Goal: Transaction & Acquisition: Purchase product/service

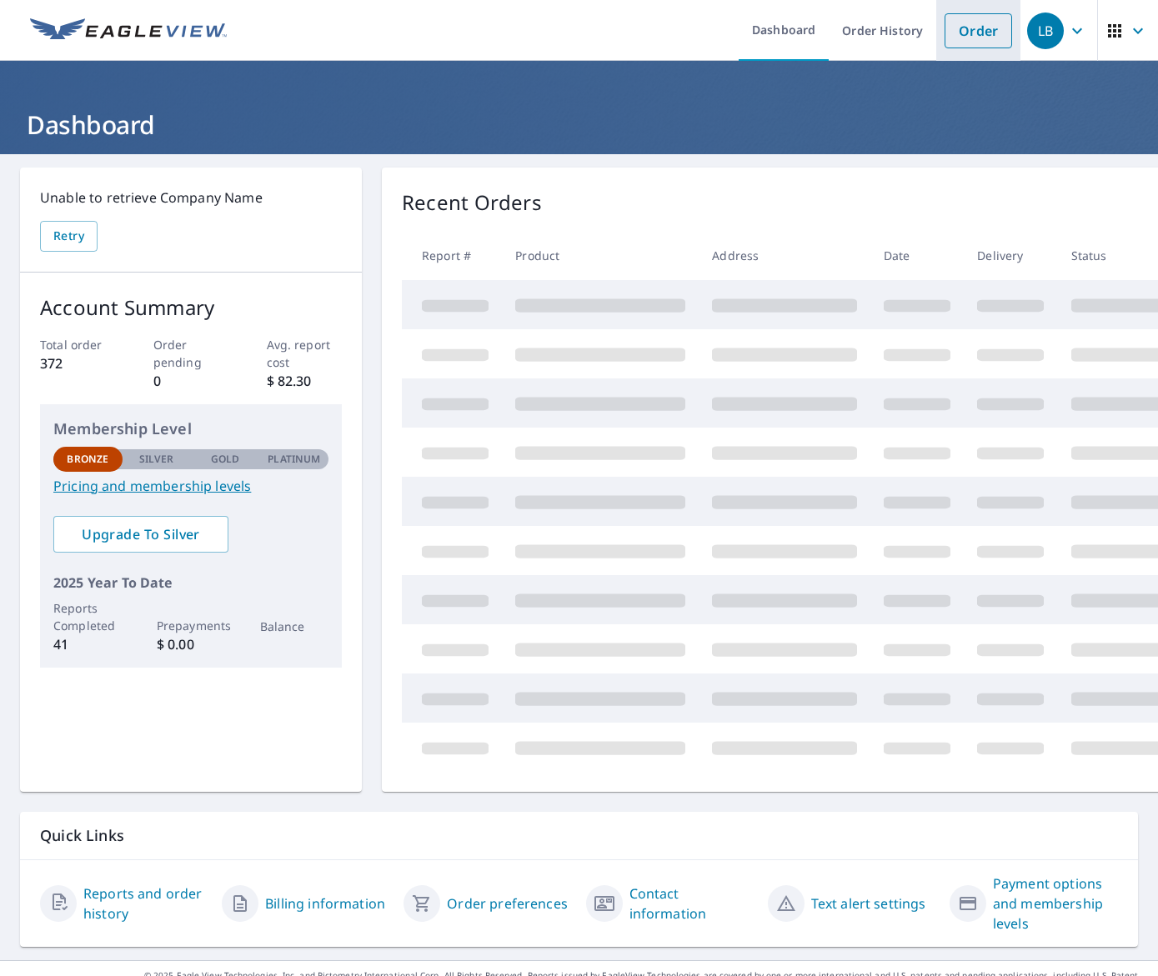
click at [980, 28] on link "Order" at bounding box center [978, 30] width 68 height 35
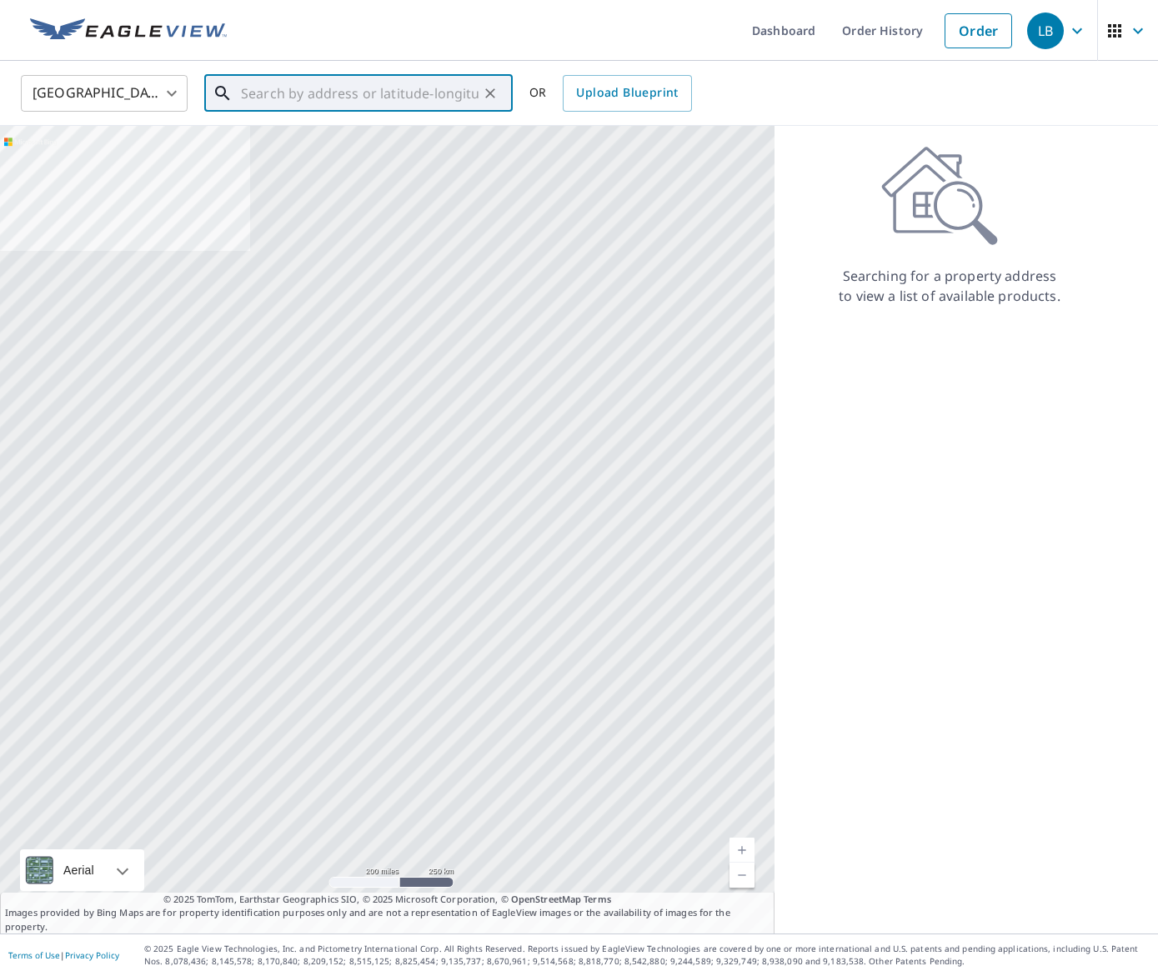
click at [393, 103] on input "text" at bounding box center [360, 93] width 238 height 47
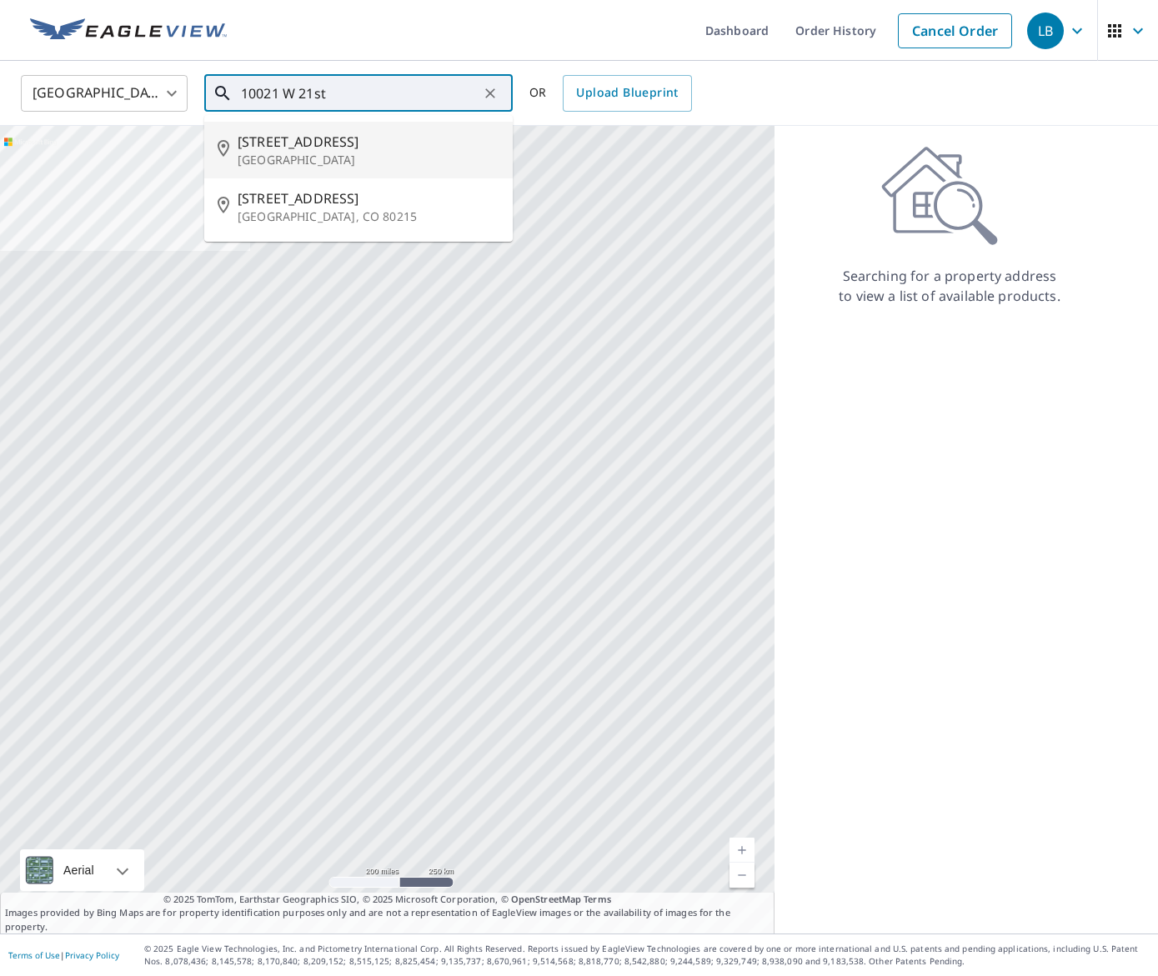
click at [333, 144] on span "[STREET_ADDRESS]" at bounding box center [369, 142] width 262 height 20
type input "[STREET_ADDRESS]"
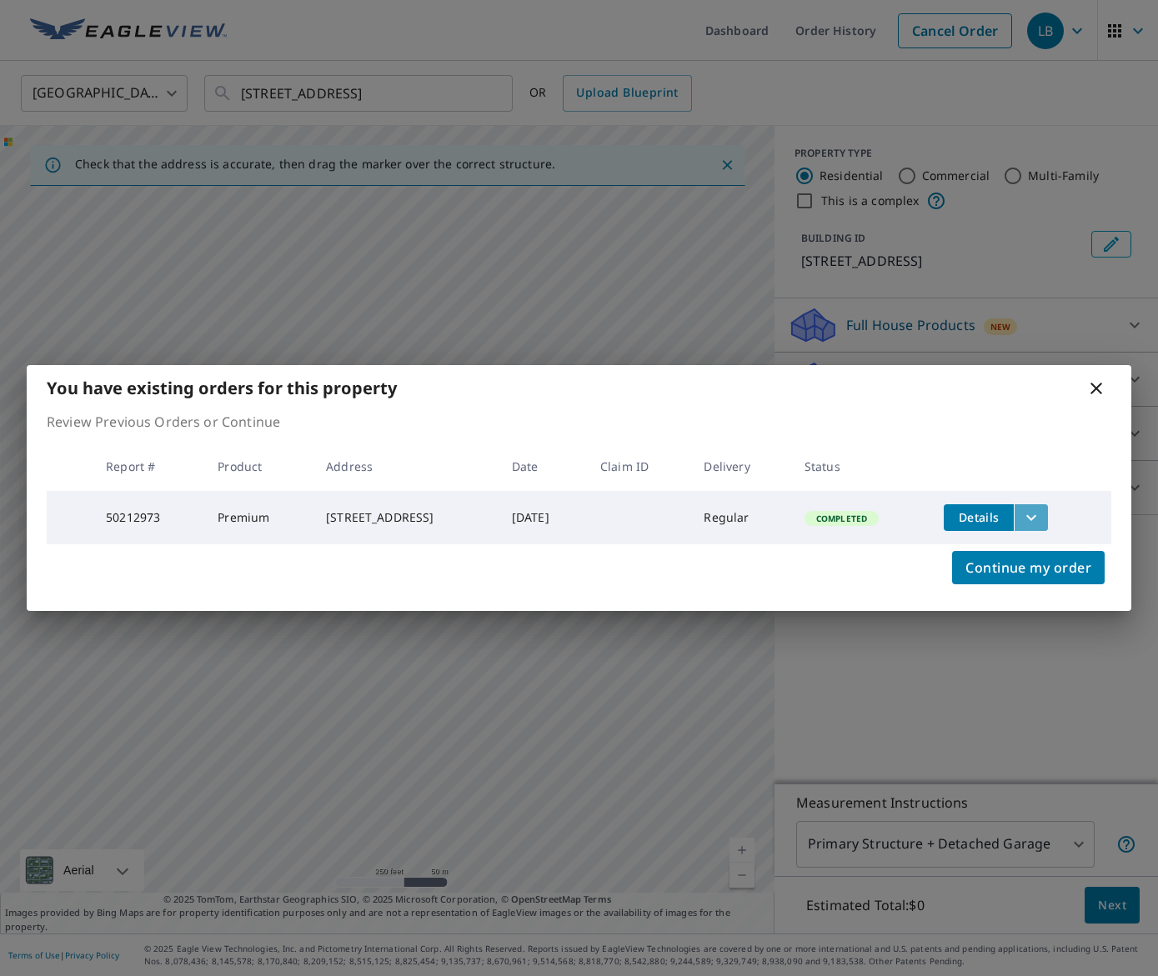
click at [1048, 514] on button "filesDropdownBtn-50212973" at bounding box center [1030, 517] width 34 height 27
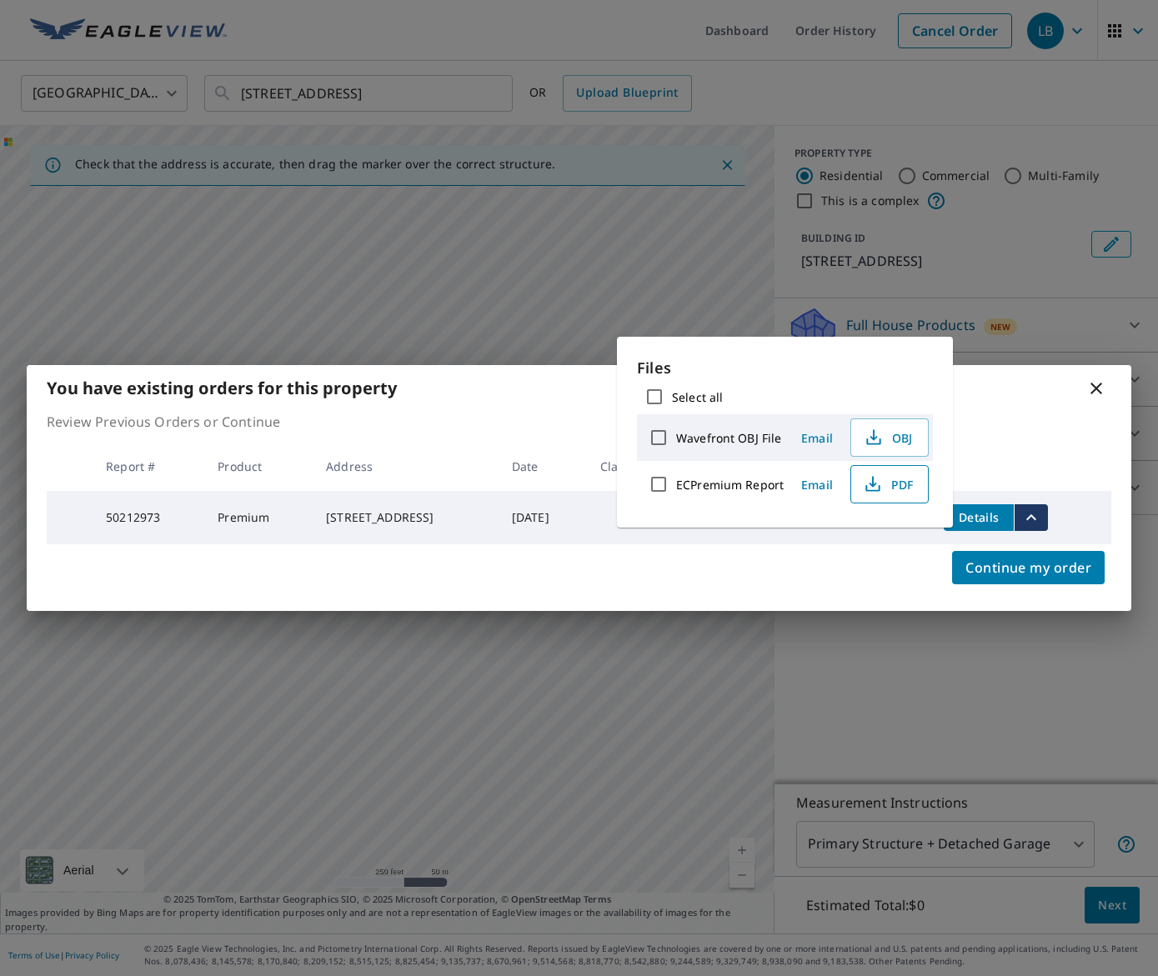
click at [878, 493] on icon "button" at bounding box center [873, 484] width 20 height 20
click at [1103, 388] on icon at bounding box center [1096, 388] width 20 height 20
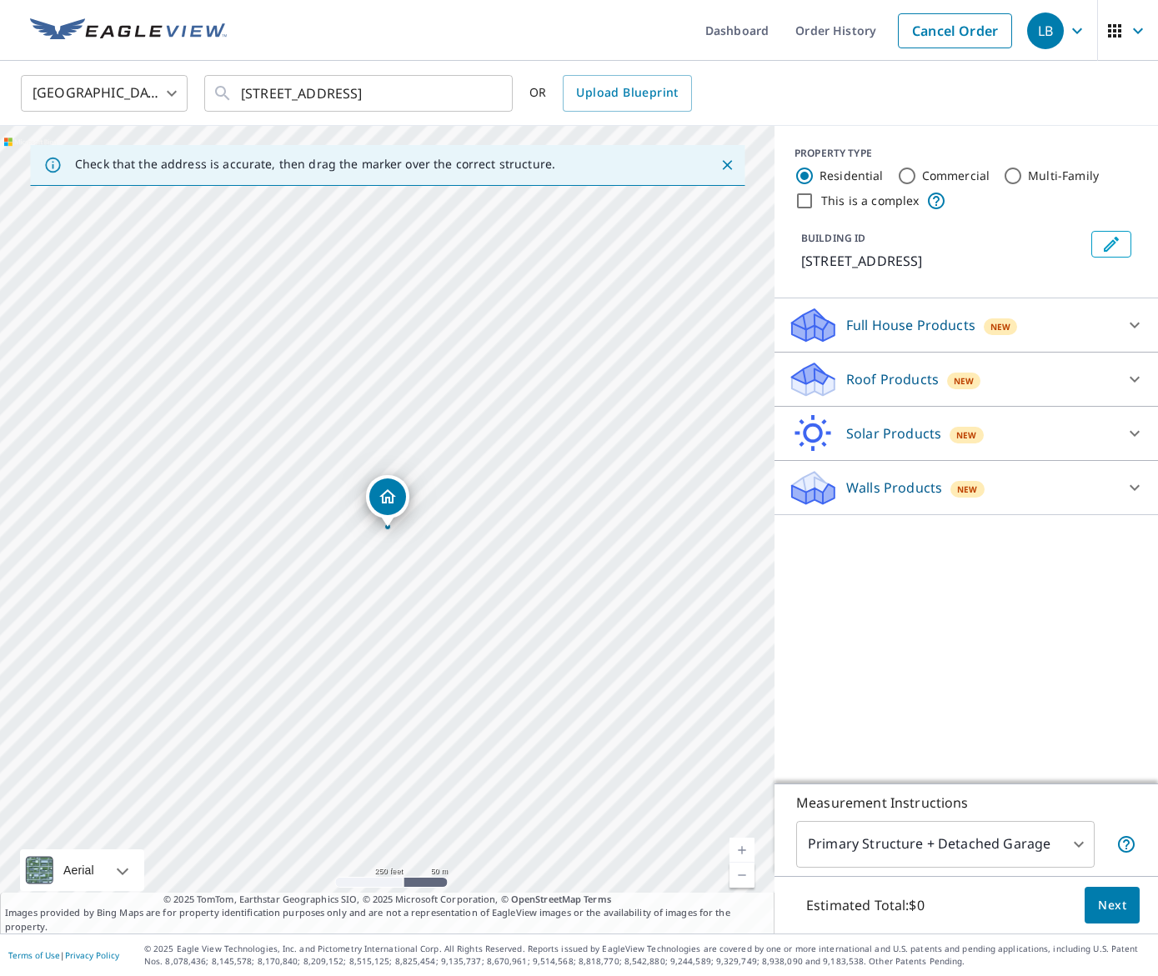
drag, startPoint x: 1103, startPoint y: 388, endPoint x: 1080, endPoint y: 330, distance: 61.8
click at [1103, 388] on icon at bounding box center [1096, 388] width 20 height 20
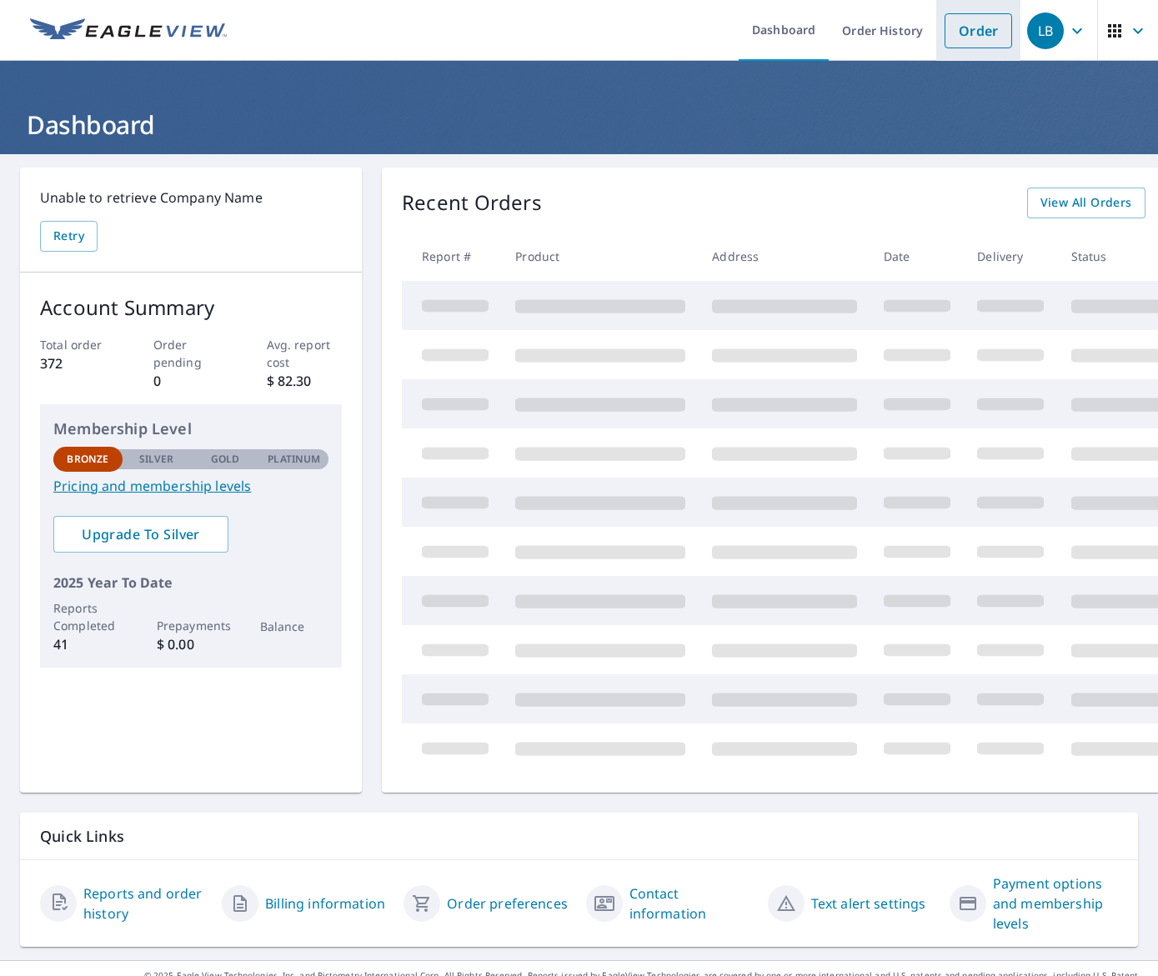
click at [974, 33] on link "Order" at bounding box center [978, 30] width 68 height 35
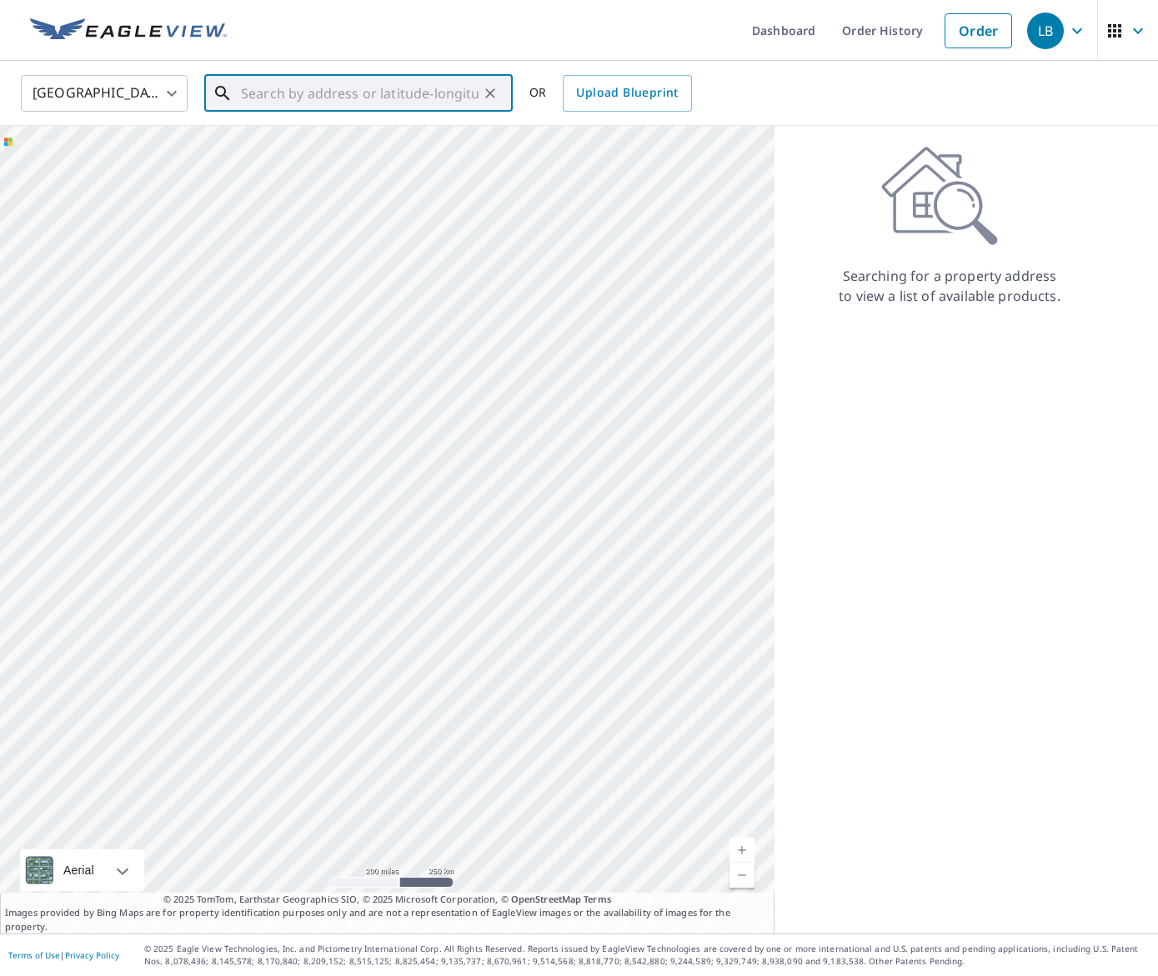
click at [408, 88] on input "text" at bounding box center [360, 93] width 238 height 47
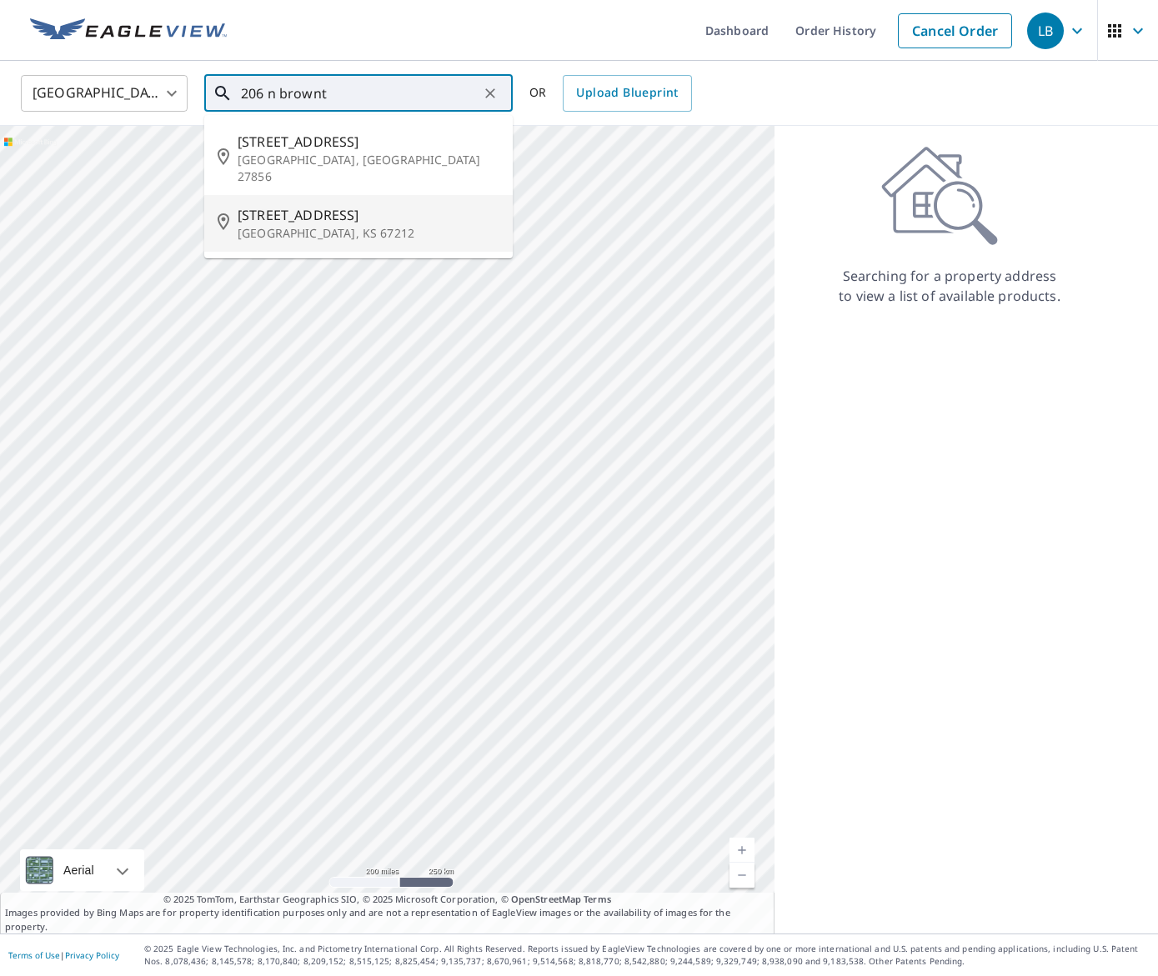
click at [349, 225] on p "[GEOGRAPHIC_DATA], KS 67212" at bounding box center [369, 233] width 262 height 17
type input "[STREET_ADDRESS]"
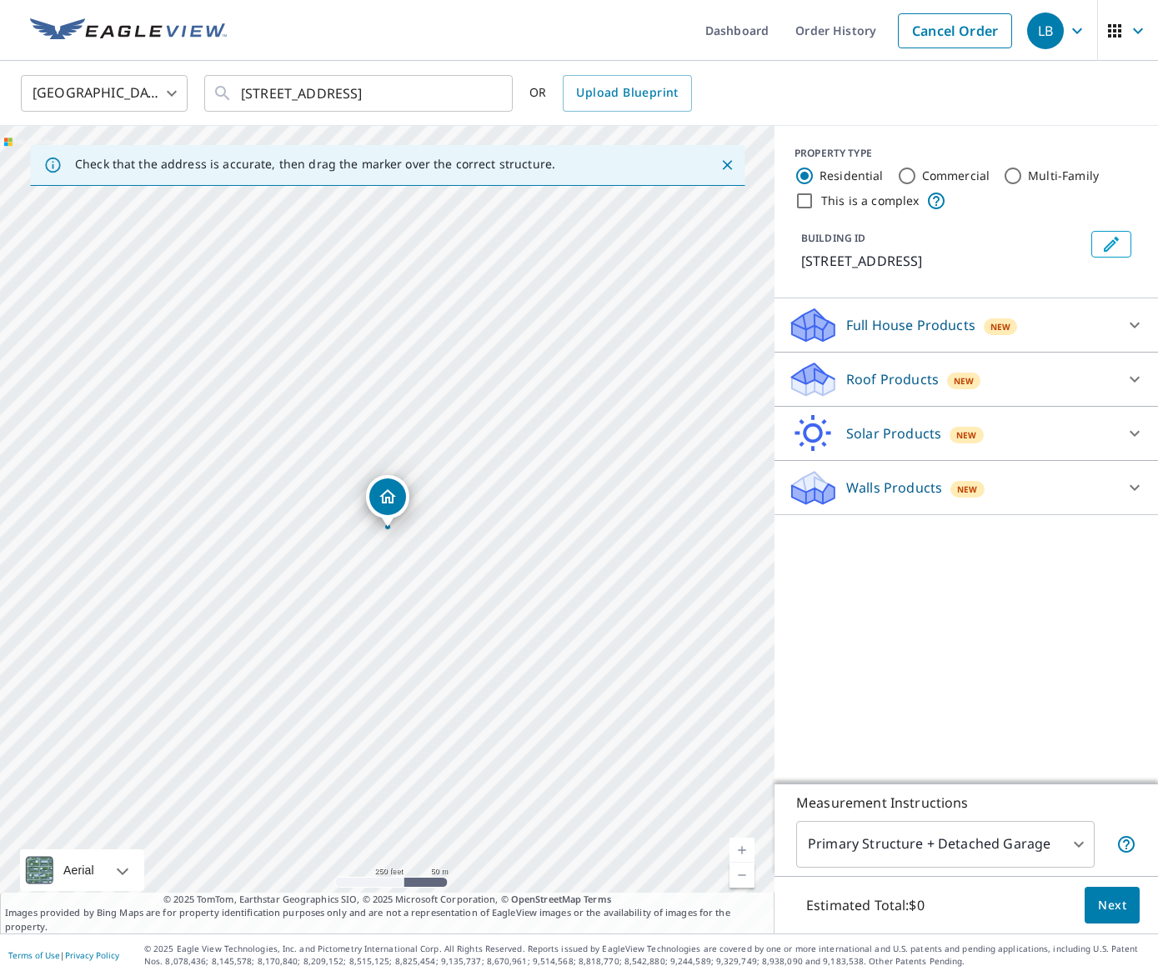
click at [744, 843] on link "Current Level 17, Zoom In" at bounding box center [741, 850] width 25 height 25
click at [744, 843] on link "Current Level 18, Zoom In" at bounding box center [741, 850] width 25 height 25
click at [744, 843] on link "Current Level 19, Zoom In" at bounding box center [741, 850] width 25 height 25
click at [1124, 378] on icon at bounding box center [1134, 379] width 20 height 20
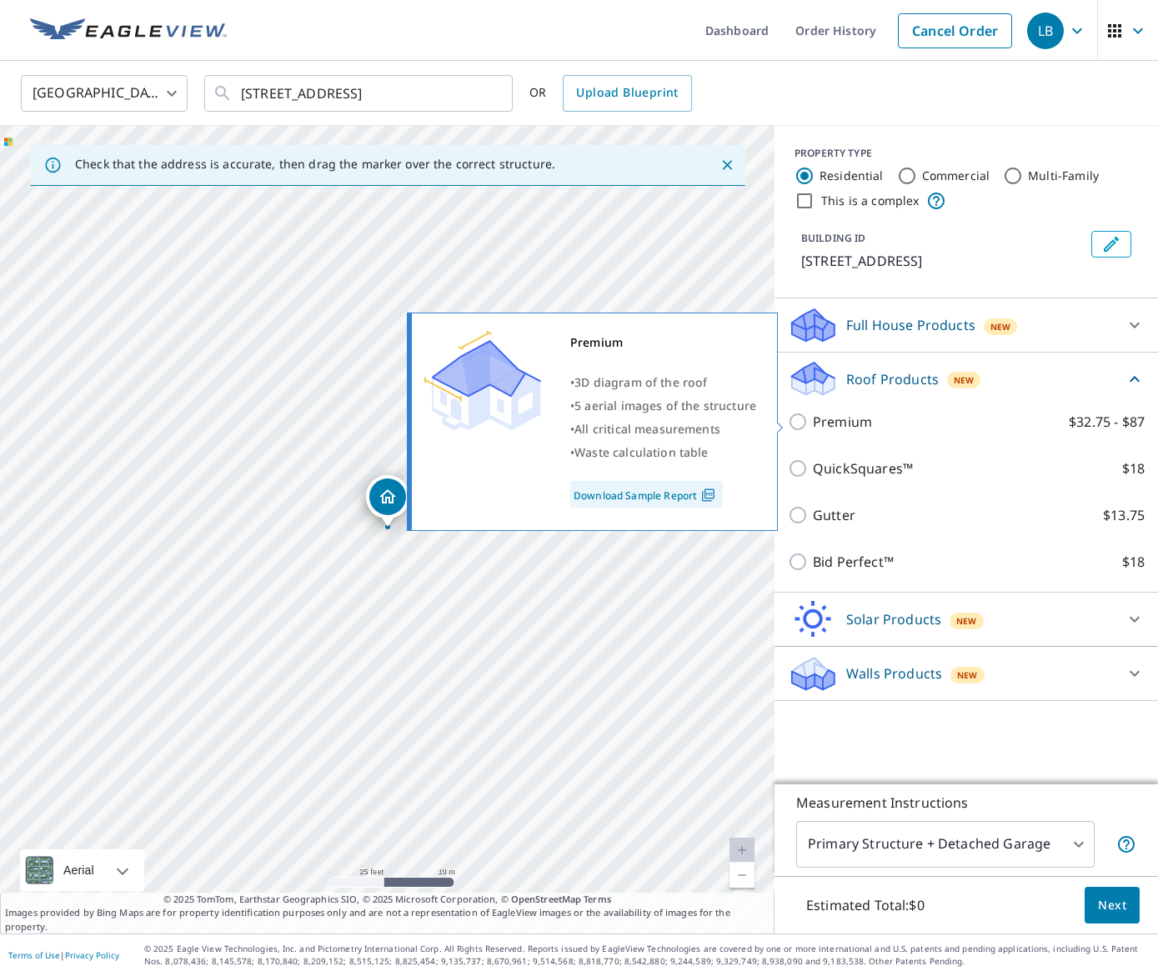
click at [799, 418] on input "Premium $32.75 - $87" at bounding box center [800, 422] width 25 height 20
checkbox input "true"
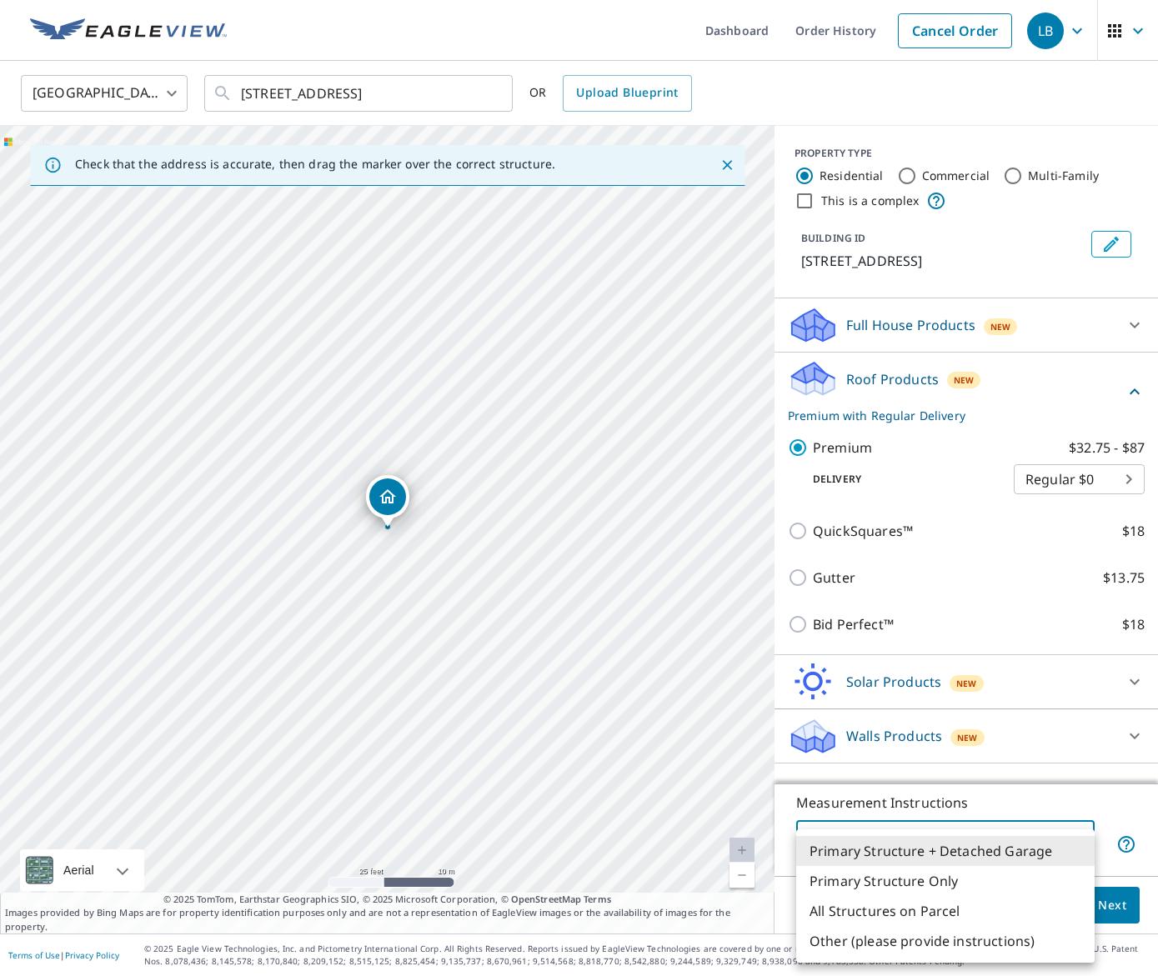
click at [1078, 835] on body "LB LB Dashboard Order History Cancel Order LB [GEOGRAPHIC_DATA] [GEOGRAPHIC_DAT…" at bounding box center [579, 488] width 1158 height 976
click at [953, 888] on li "Primary Structure Only" at bounding box center [945, 881] width 298 height 30
type input "2"
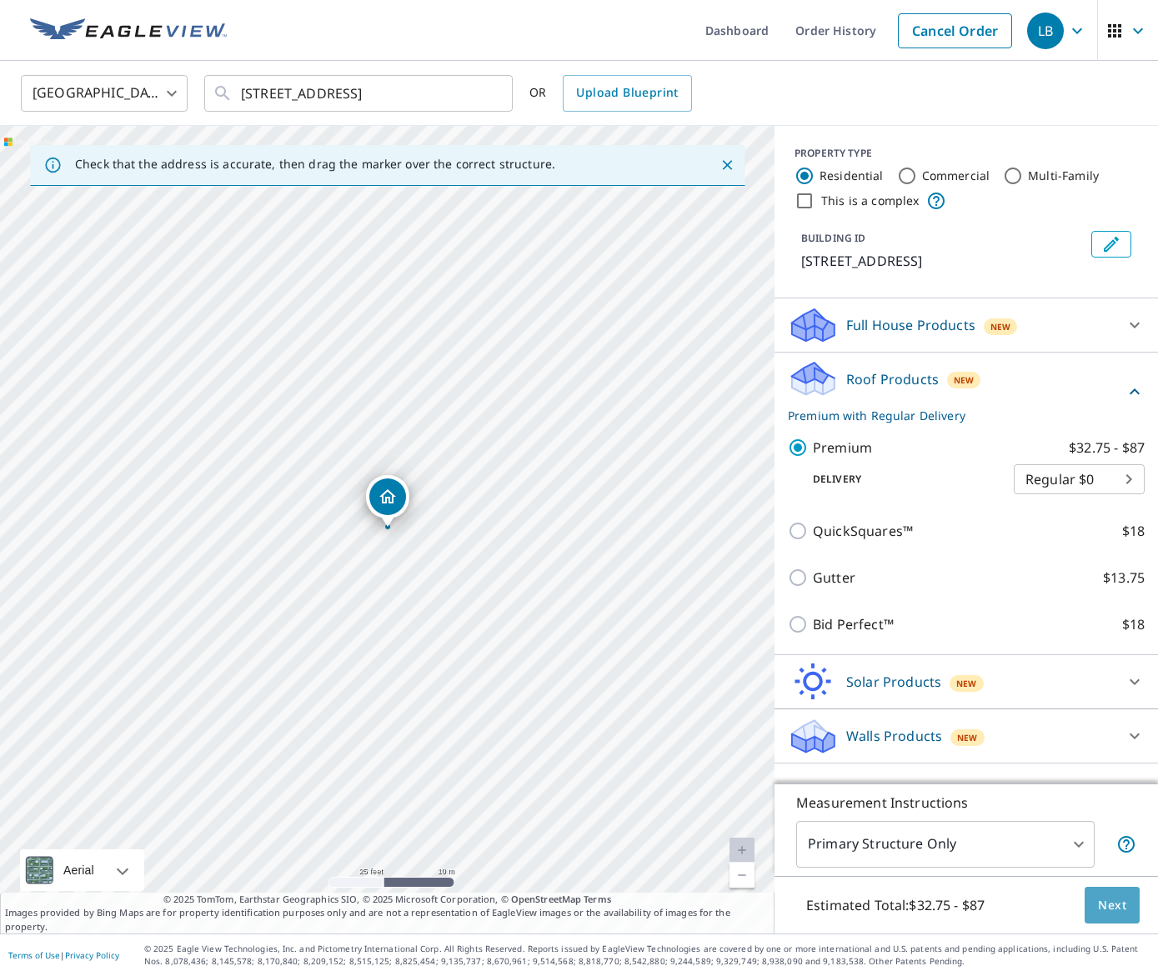
click at [1113, 900] on span "Next" at bounding box center [1112, 905] width 28 height 21
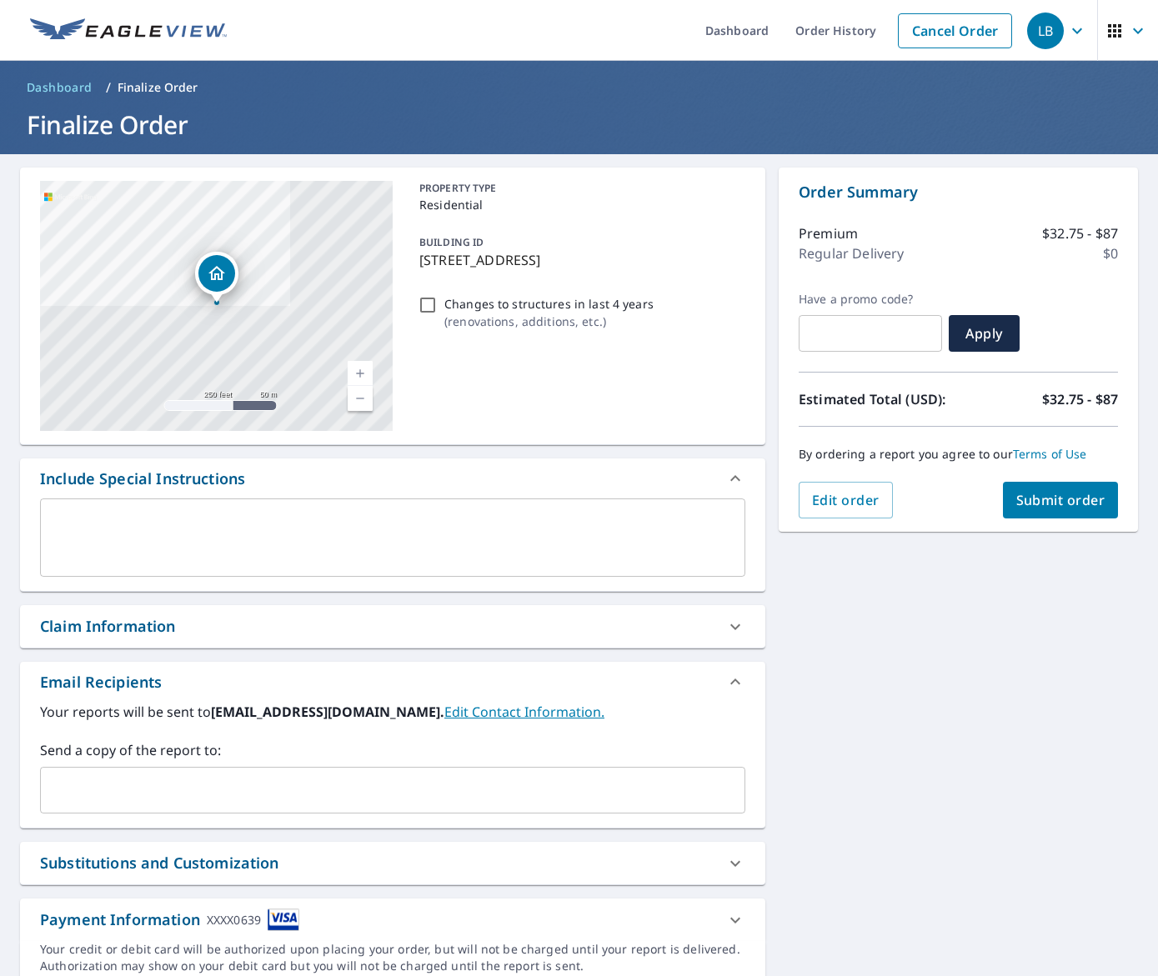
click at [1075, 497] on span "Submit order" at bounding box center [1060, 500] width 89 height 18
